Goal: Find specific page/section: Find specific page/section

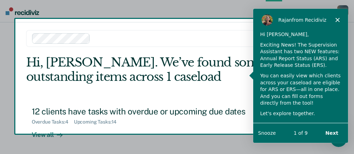
scroll to position [5, 0]
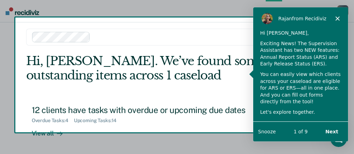
click at [333, 130] on button "Next" at bounding box center [331, 131] width 27 height 14
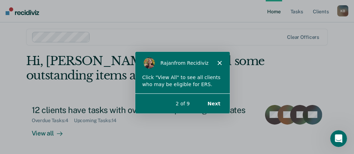
scroll to position [0, 0]
click at [213, 103] on button "Next" at bounding box center [213, 103] width 27 height 14
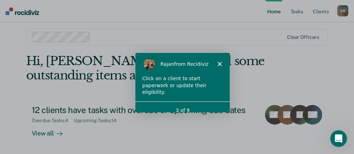
click at [195, 85] on div "Click on a client to start paperwork or update their eligibility." at bounding box center [182, 85] width 81 height 21
click at [187, 106] on div "3 of 9" at bounding box center [182, 109] width 95 height 7
click at [220, 64] on polygon "Close" at bounding box center [219, 63] width 4 height 4
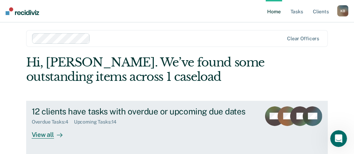
scroll to position [5, 0]
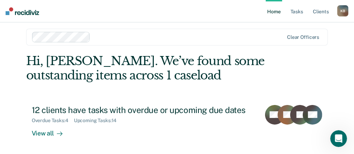
click at [32, 14] on img at bounding box center [23, 11] width 34 height 8
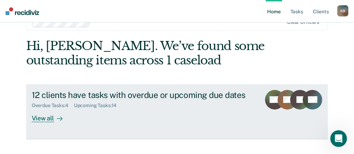
scroll to position [33, 0]
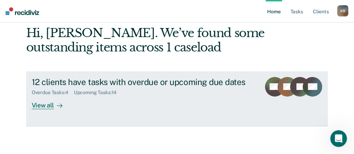
click at [44, 103] on div "View all" at bounding box center [51, 102] width 39 height 14
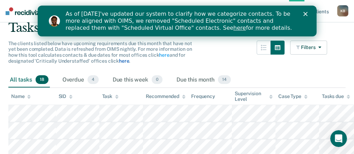
scroll to position [70, 0]
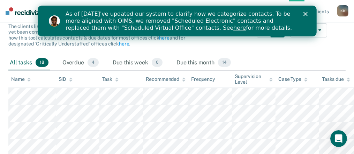
click at [306, 14] on polygon "Close" at bounding box center [306, 14] width 4 height 4
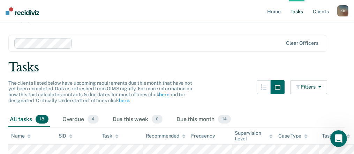
scroll to position [0, 0]
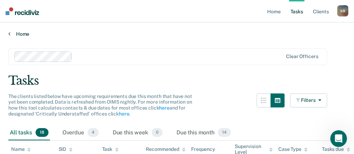
click at [19, 33] on link "Home" at bounding box center [177, 34] width 338 height 6
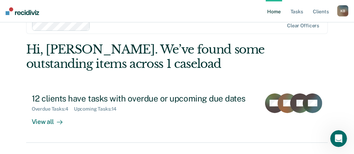
scroll to position [33, 0]
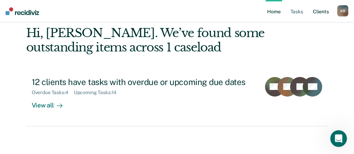
click at [322, 12] on link "Client s" at bounding box center [321, 11] width 19 height 22
